Goal: Navigation & Orientation: Find specific page/section

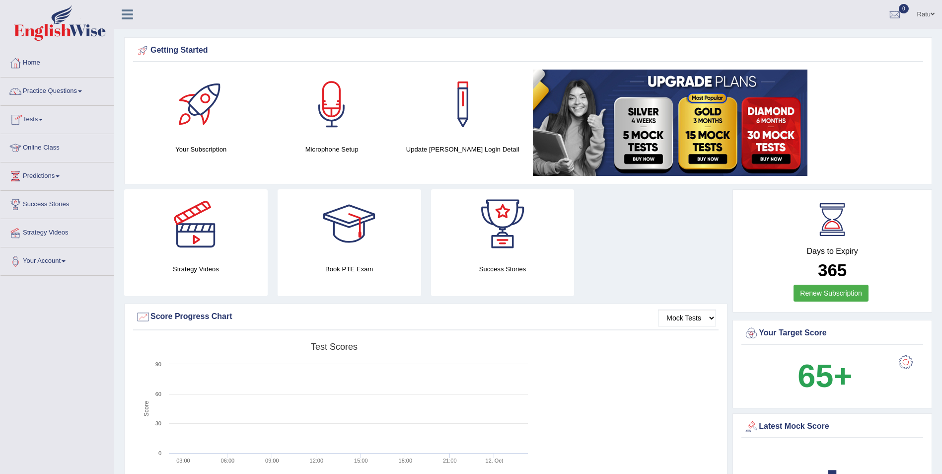
click at [75, 142] on link "Online Class" at bounding box center [56, 146] width 113 height 25
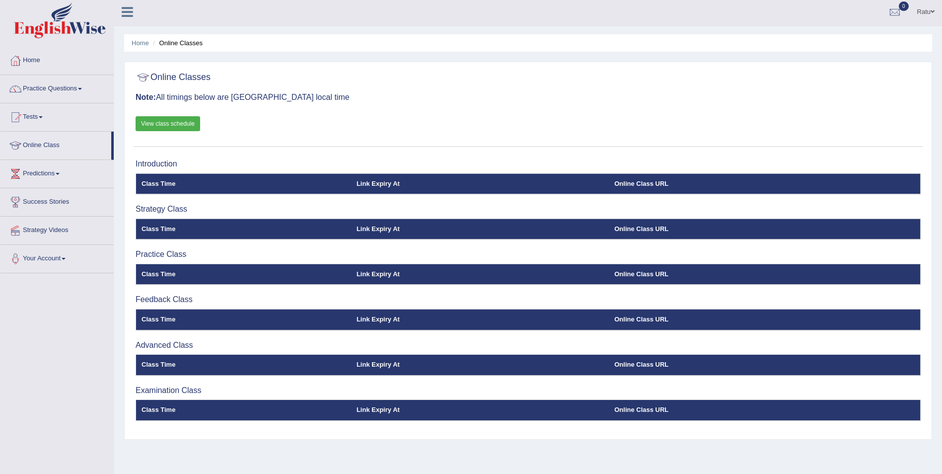
scroll to position [48, 0]
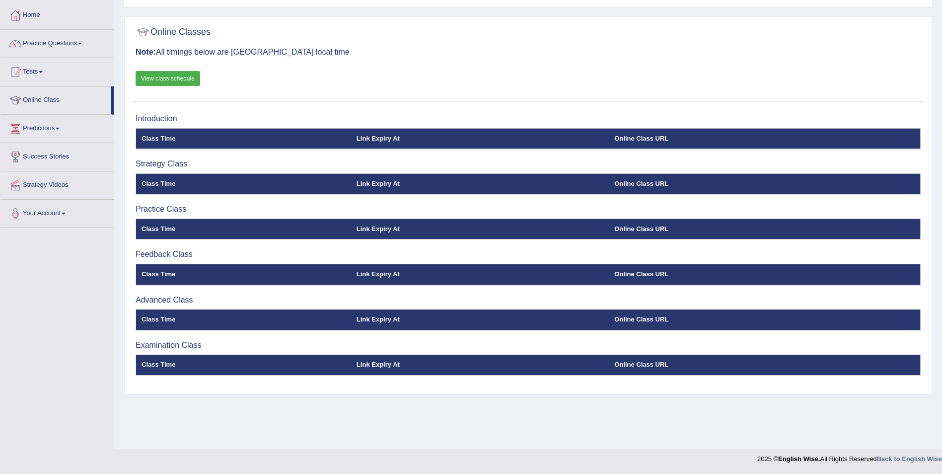
click at [164, 72] on link "View class schedule" at bounding box center [168, 78] width 65 height 15
click at [444, 138] on th "Link Expiry At" at bounding box center [480, 138] width 258 height 21
click at [166, 76] on link "View class schedule" at bounding box center [168, 78] width 65 height 15
click at [151, 73] on link "View class schedule" at bounding box center [168, 78] width 65 height 15
